Goal: Find specific page/section: Find specific page/section

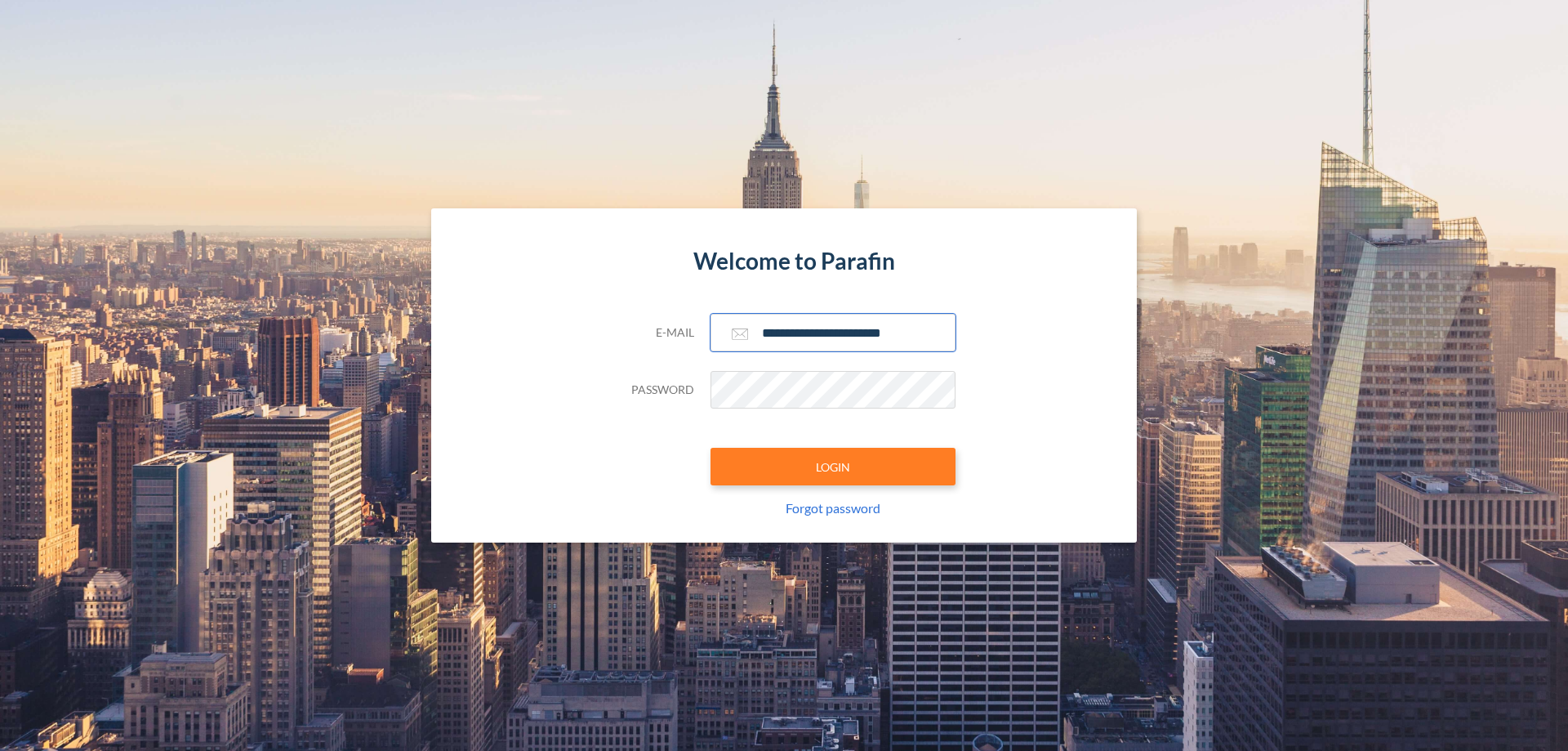
type input "**********"
click at [834, 466] on button "LOGIN" at bounding box center [833, 466] width 245 height 37
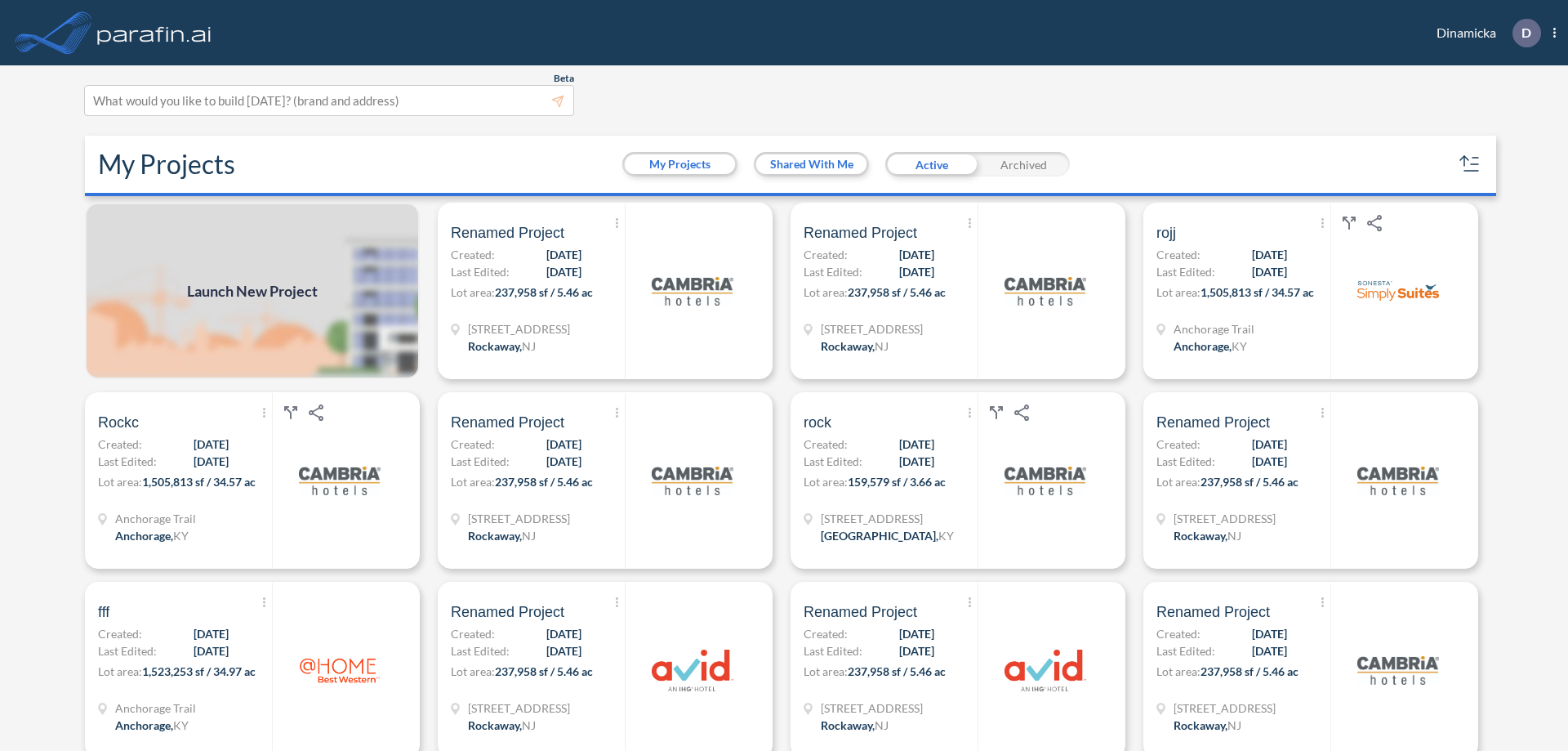
scroll to position [4, 0]
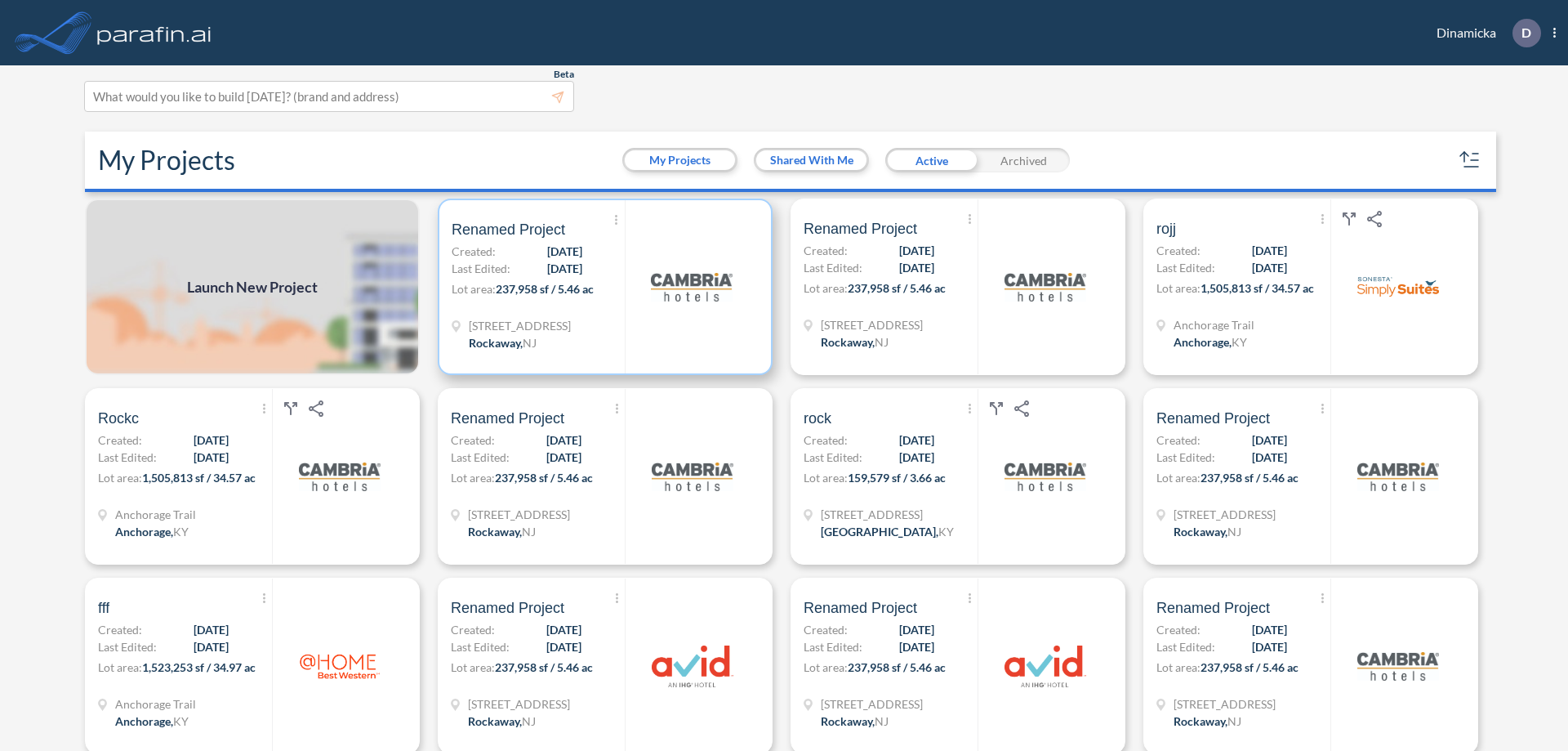
click at [602, 287] on p "Lot area: 237,958 sf / 5.46 ac" at bounding box center [538, 291] width 173 height 24
